Goal: Transaction & Acquisition: Book appointment/travel/reservation

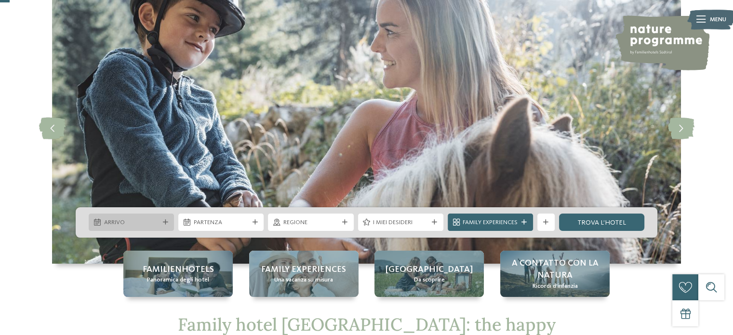
click at [127, 221] on span "Arrivo" at bounding box center [131, 222] width 55 height 9
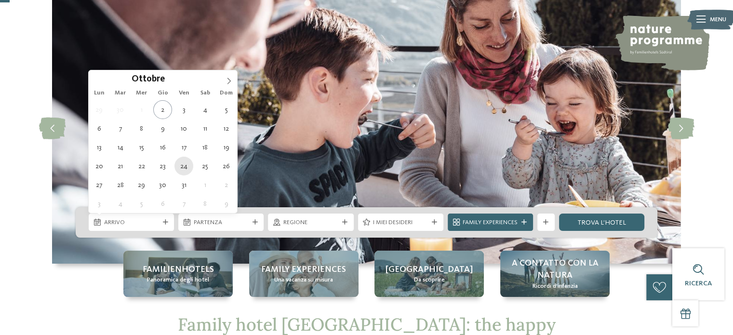
type div "[DATE]"
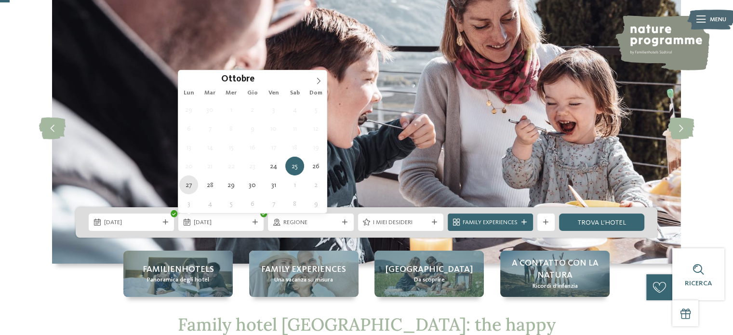
type div "[DATE]"
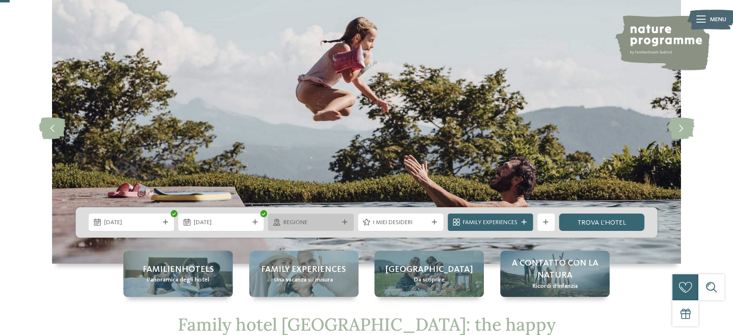
click at [309, 215] on div "Regione" at bounding box center [310, 222] width 85 height 17
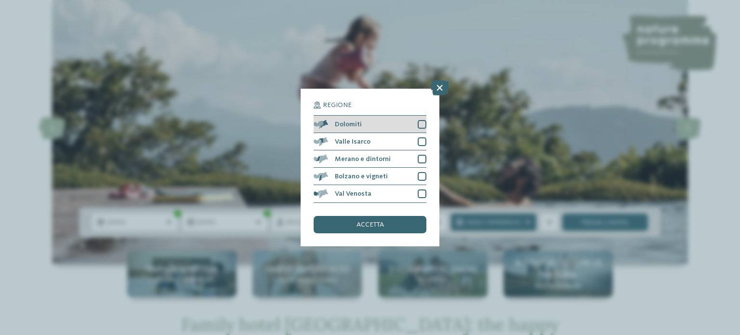
click at [420, 120] on div at bounding box center [422, 124] width 9 height 9
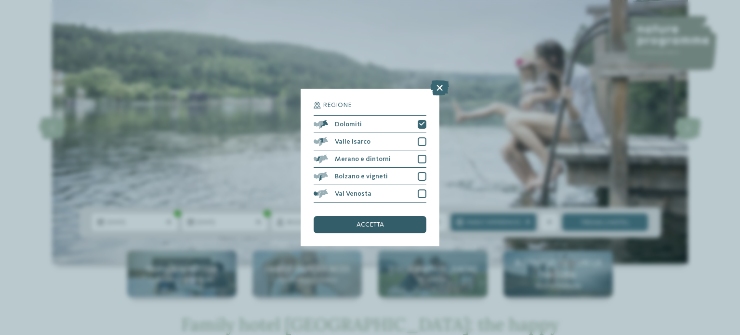
click at [375, 228] on span "accetta" at bounding box center [370, 224] width 27 height 7
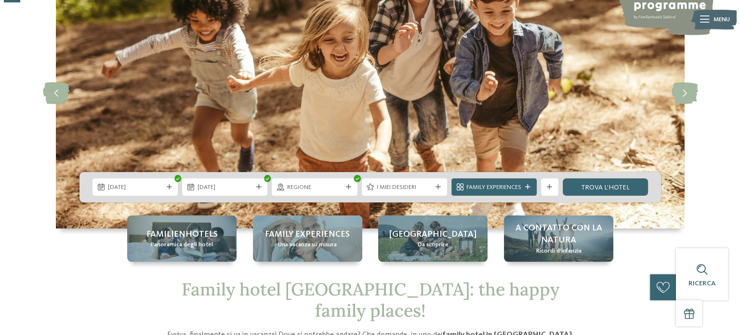
scroll to position [100, 0]
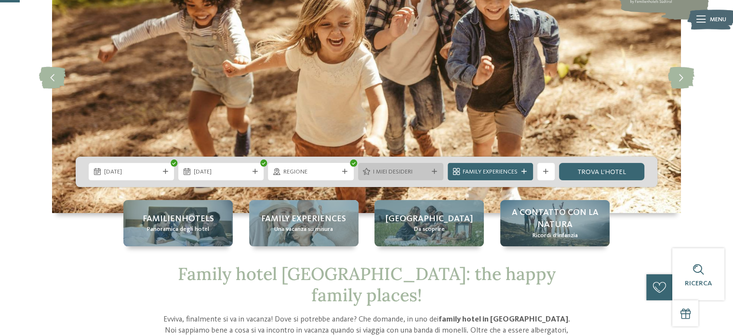
click at [402, 171] on span "I miei desideri" at bounding box center [400, 172] width 55 height 9
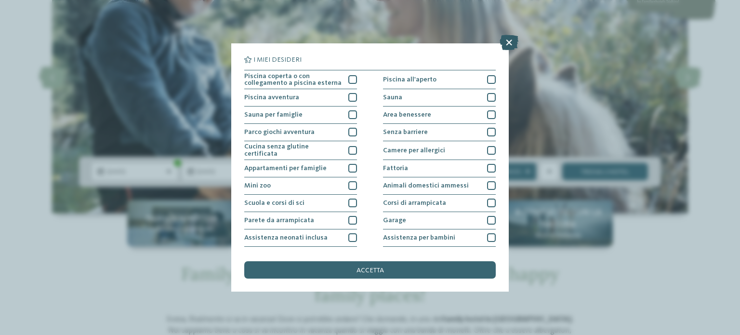
click at [509, 45] on icon at bounding box center [509, 42] width 19 height 15
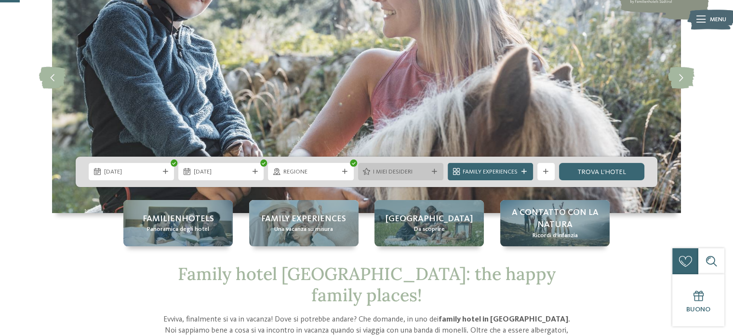
click at [413, 168] on span "I miei desideri" at bounding box center [400, 172] width 55 height 9
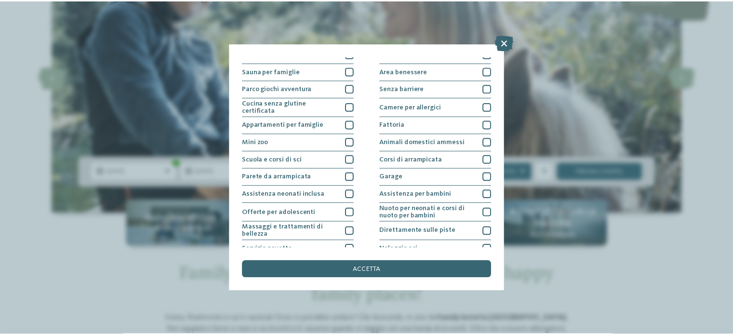
scroll to position [44, 0]
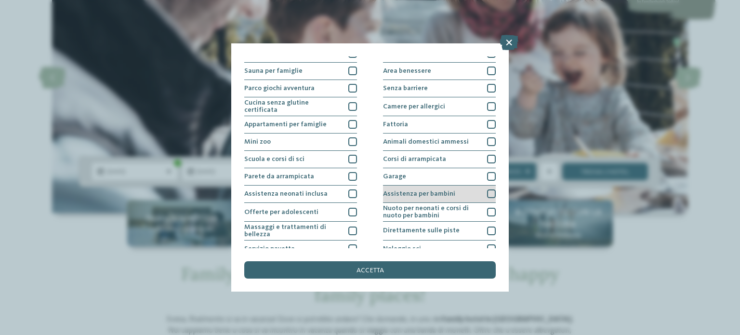
click at [487, 189] on div at bounding box center [491, 193] width 9 height 9
click at [489, 191] on icon at bounding box center [492, 193] width 6 height 5
click at [506, 43] on icon at bounding box center [509, 42] width 19 height 15
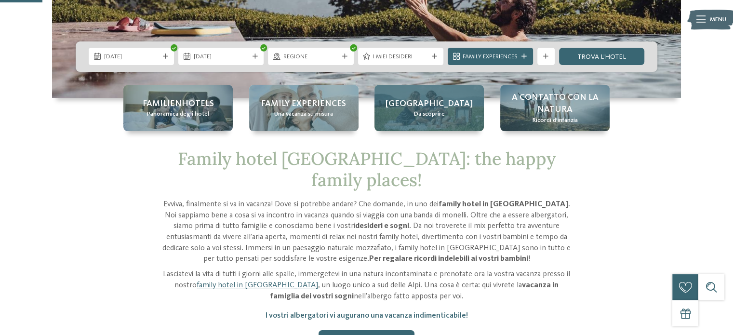
scroll to position [216, 0]
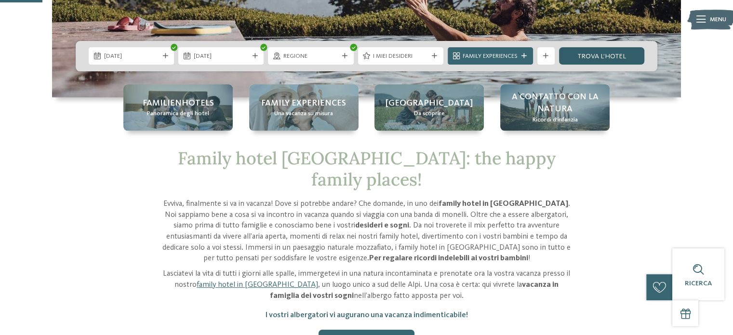
click at [584, 55] on link "trova l’hotel" at bounding box center [601, 55] width 85 height 17
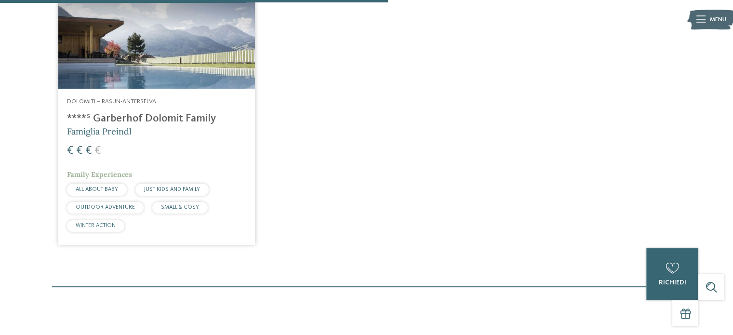
scroll to position [557, 0]
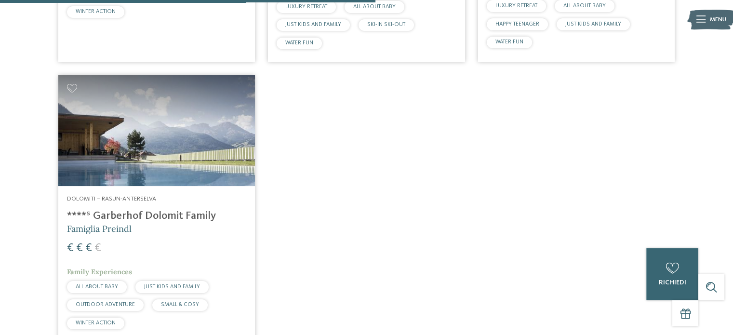
click at [212, 113] on img at bounding box center [156, 130] width 197 height 111
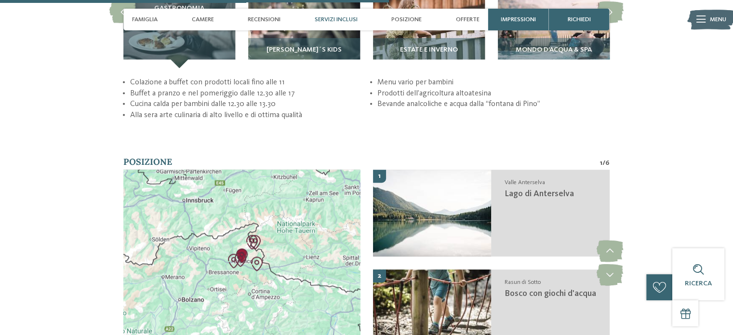
scroll to position [1834, 0]
